Goal: Task Accomplishment & Management: Manage account settings

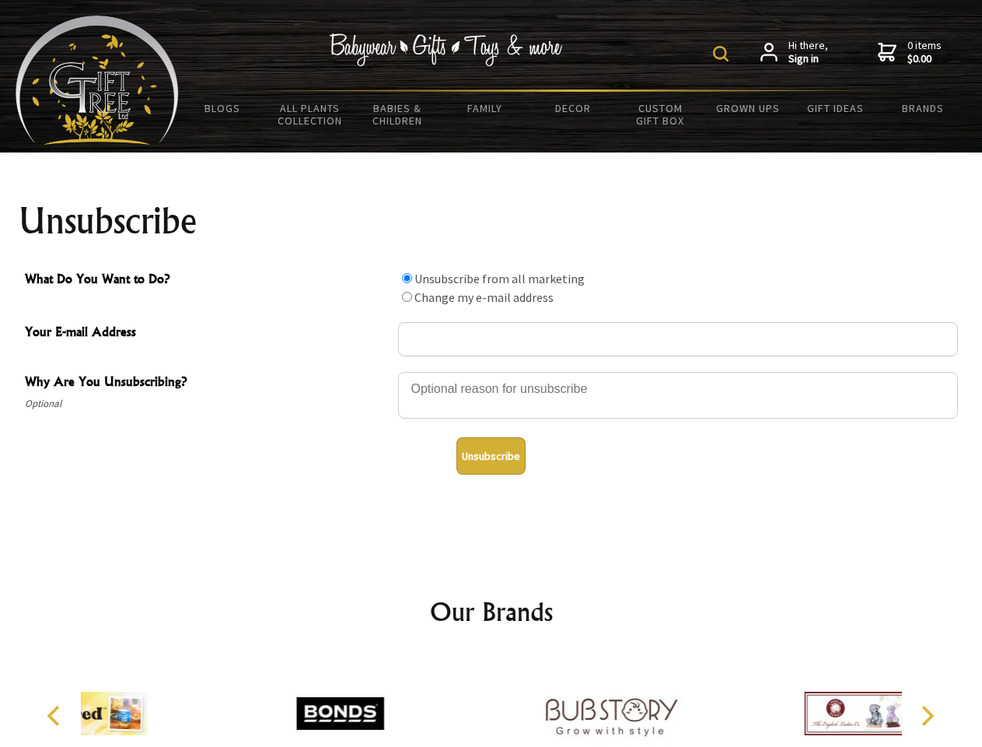
click at [723, 54] on img at bounding box center [721, 54] width 16 height 16
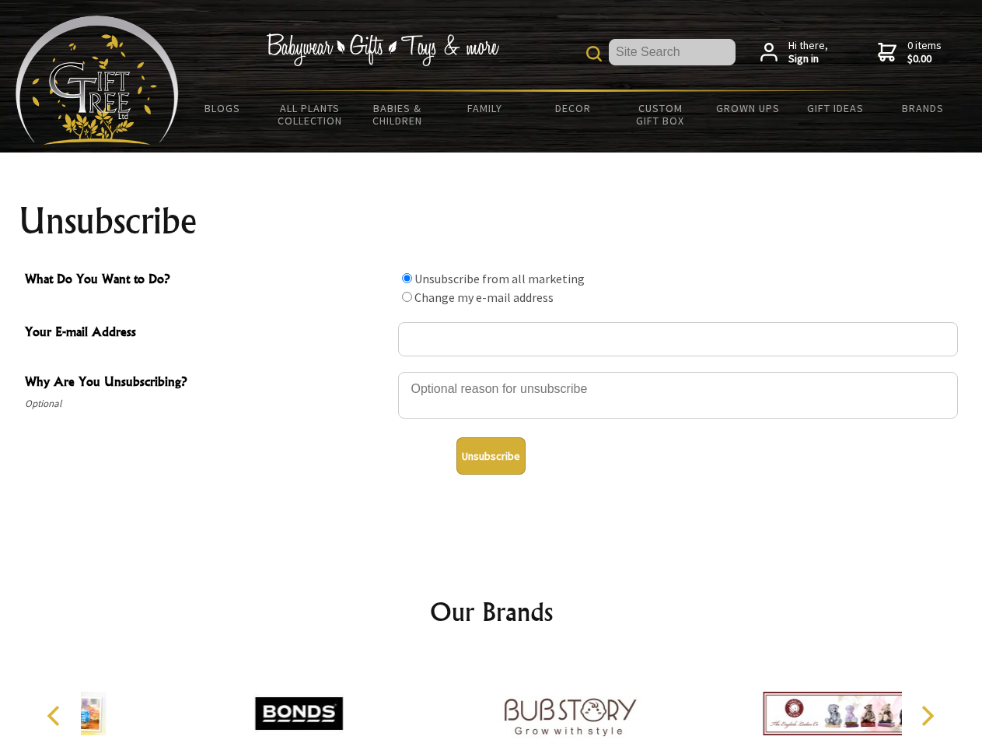
click at [492, 371] on div at bounding box center [678, 397] width 560 height 54
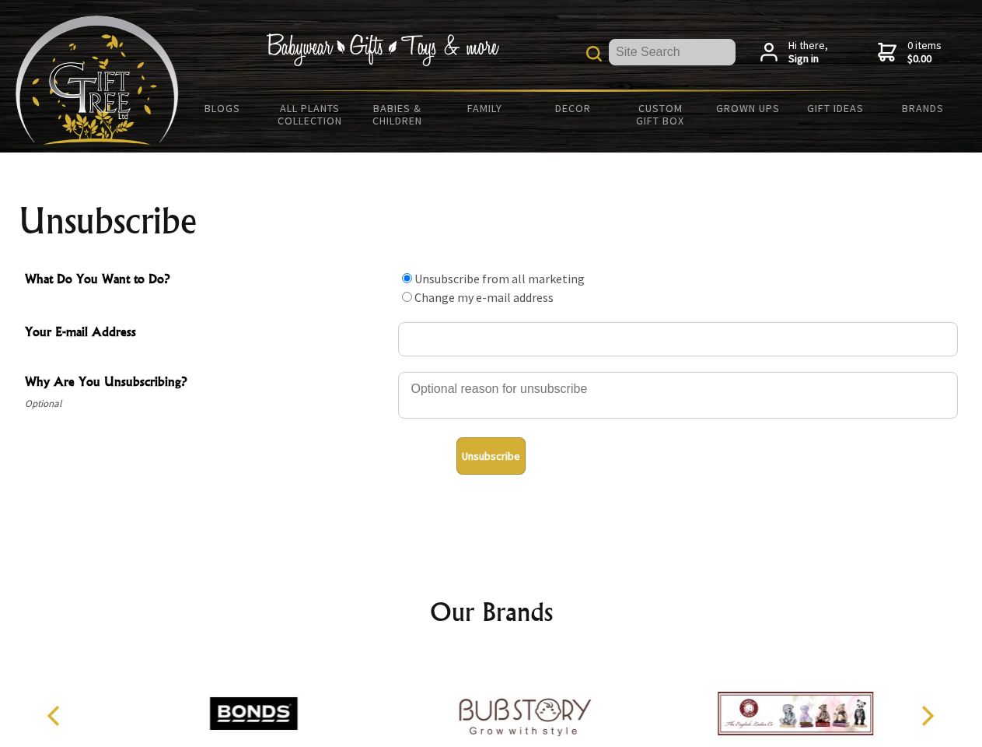
click at [407, 278] on input "What Do You Want to Do?" at bounding box center [407, 278] width 10 height 10
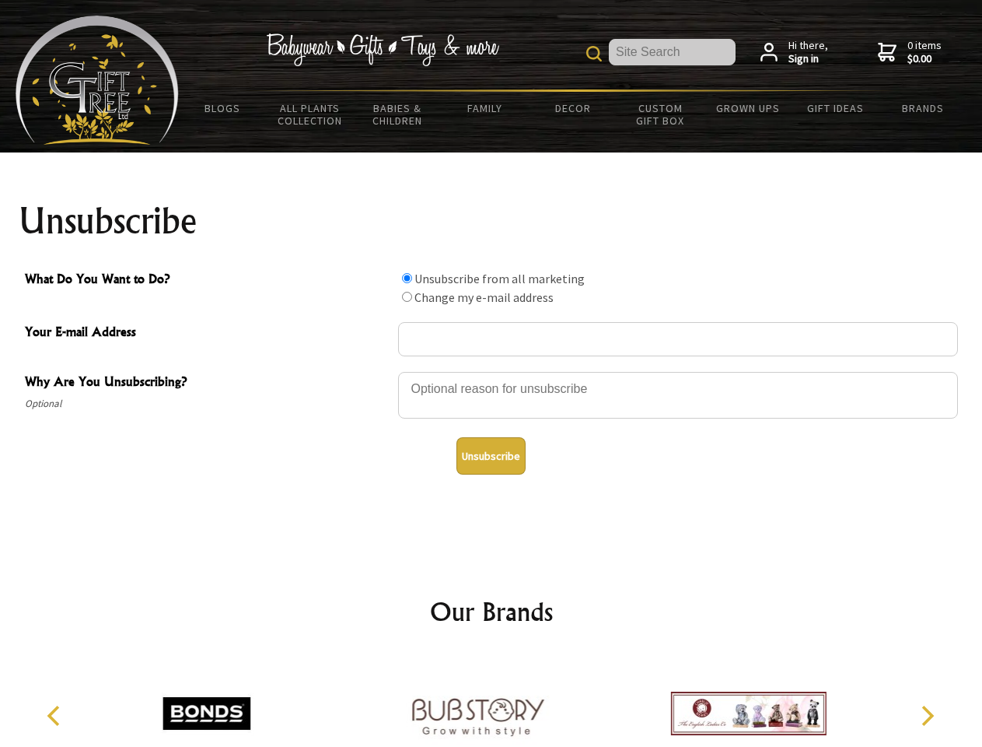
click at [407, 296] on input "What Do You Want to Do?" at bounding box center [407, 297] width 10 height 10
radio input "true"
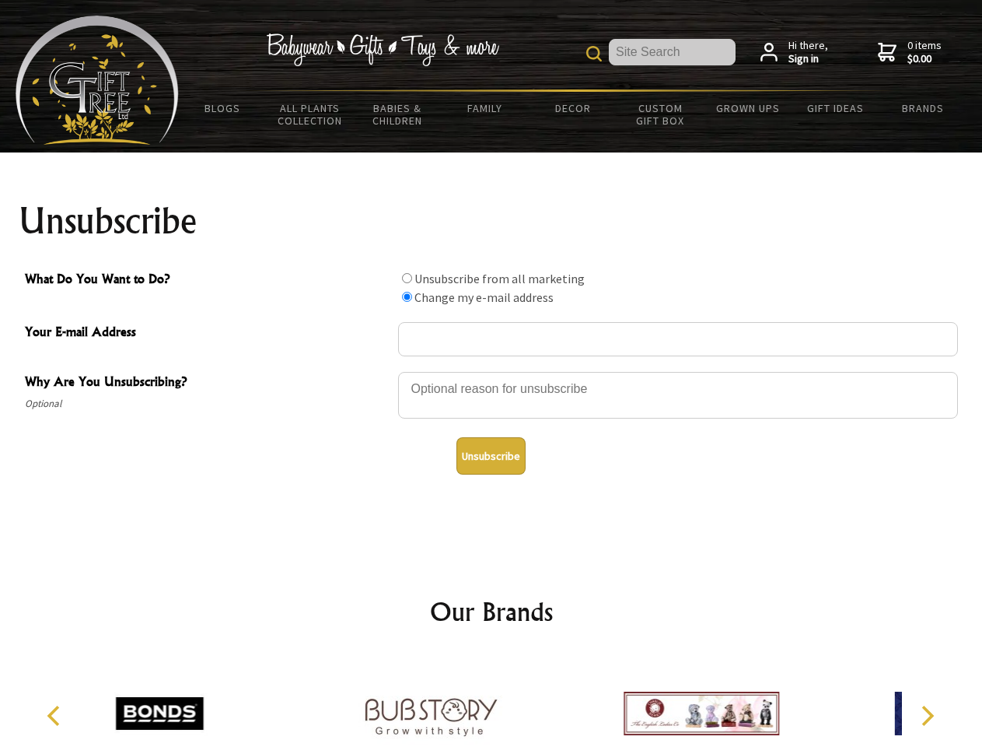
click at [491, 456] on button "Unsubscribe" at bounding box center [491, 455] width 69 height 37
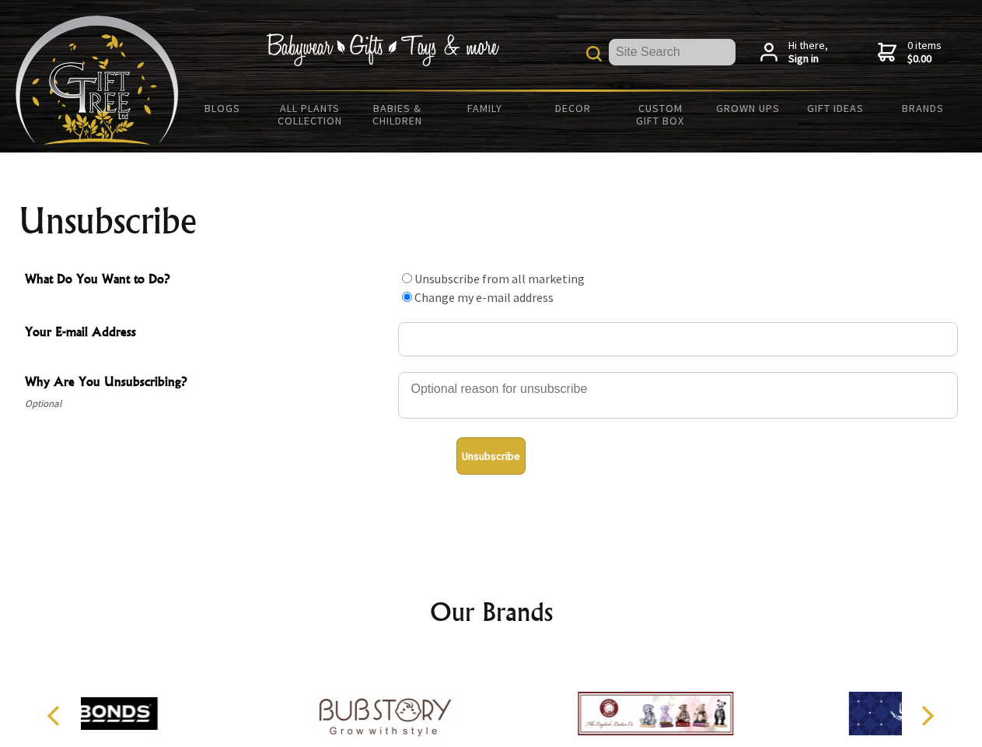
click at [520, 701] on div at bounding box center [655, 715] width 271 height 121
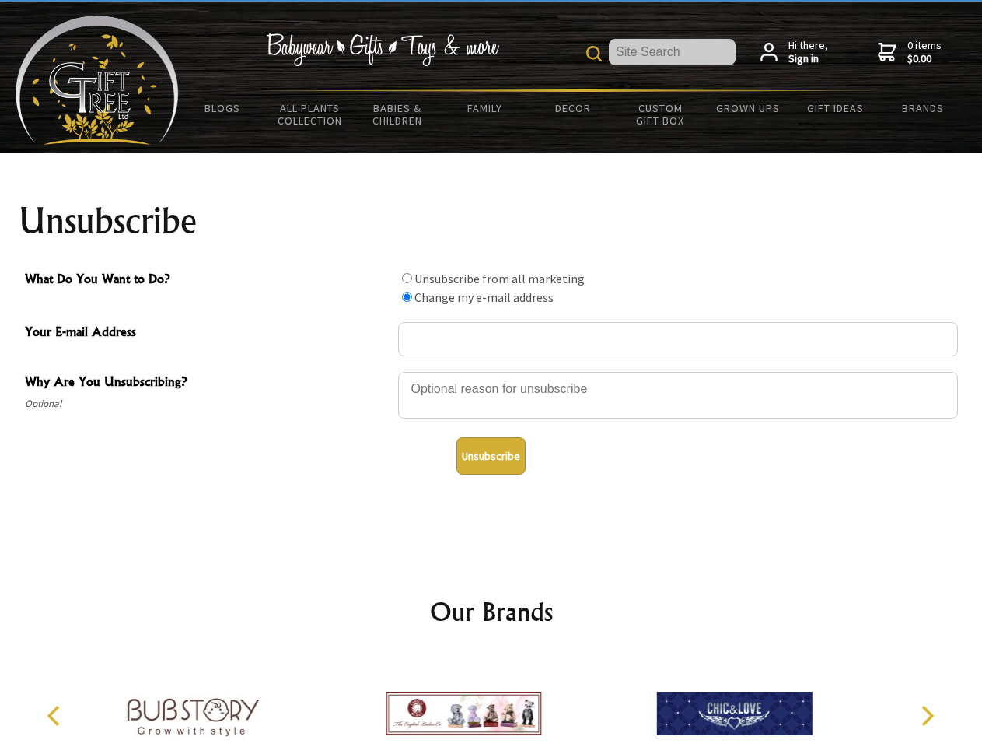
click at [56, 716] on icon "Previous" at bounding box center [55, 716] width 20 height 20
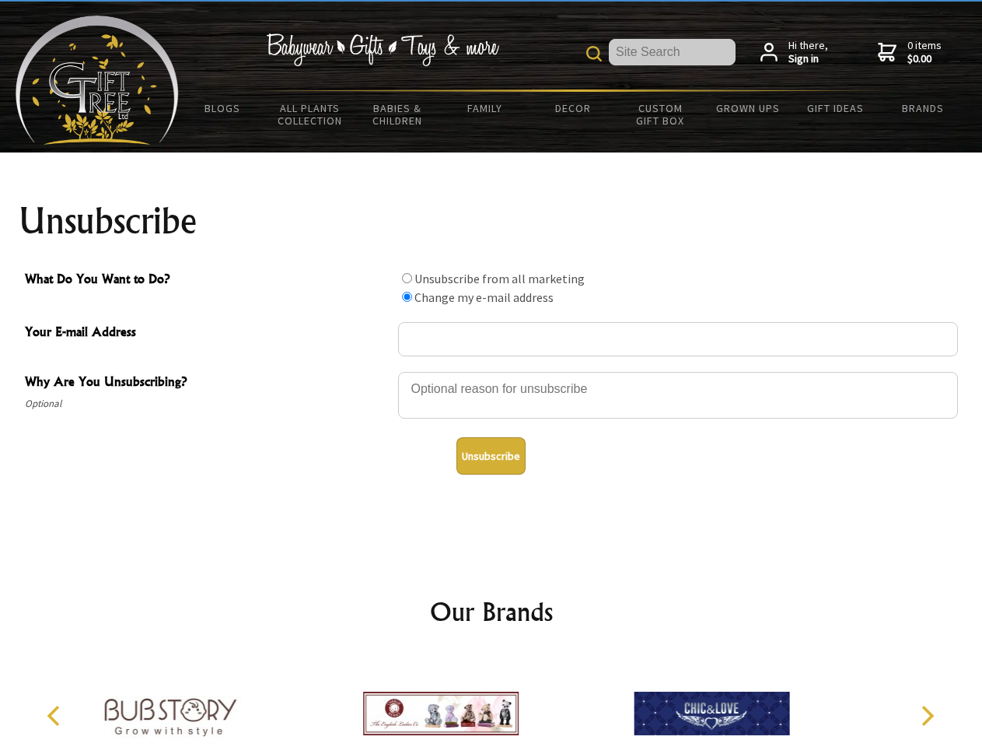
click at [927, 716] on icon "Next" at bounding box center [926, 716] width 20 height 20
